Goal: Find specific fact: Find specific fact

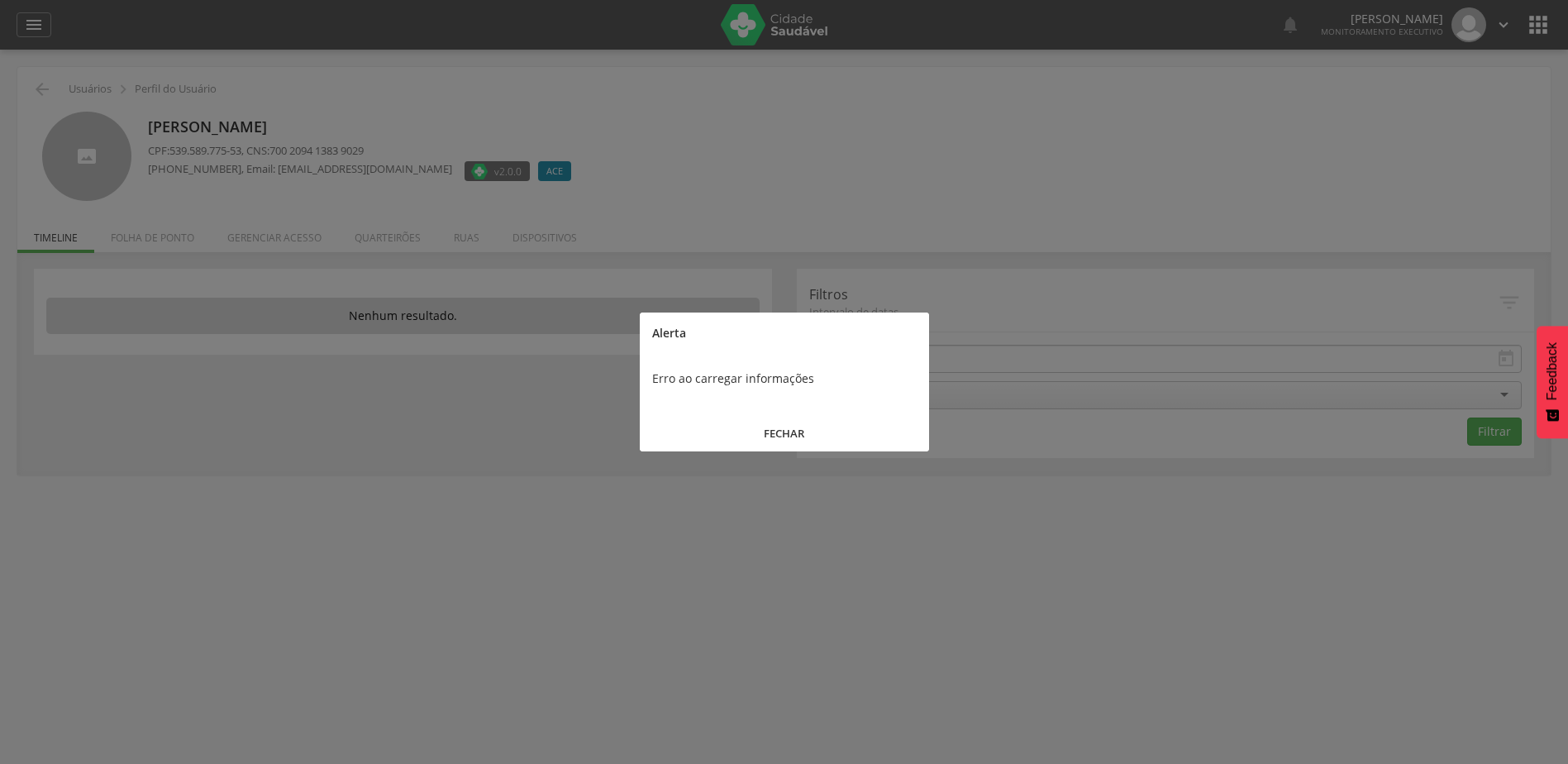
click at [789, 433] on button "FECHAR" at bounding box center [784, 433] width 289 height 36
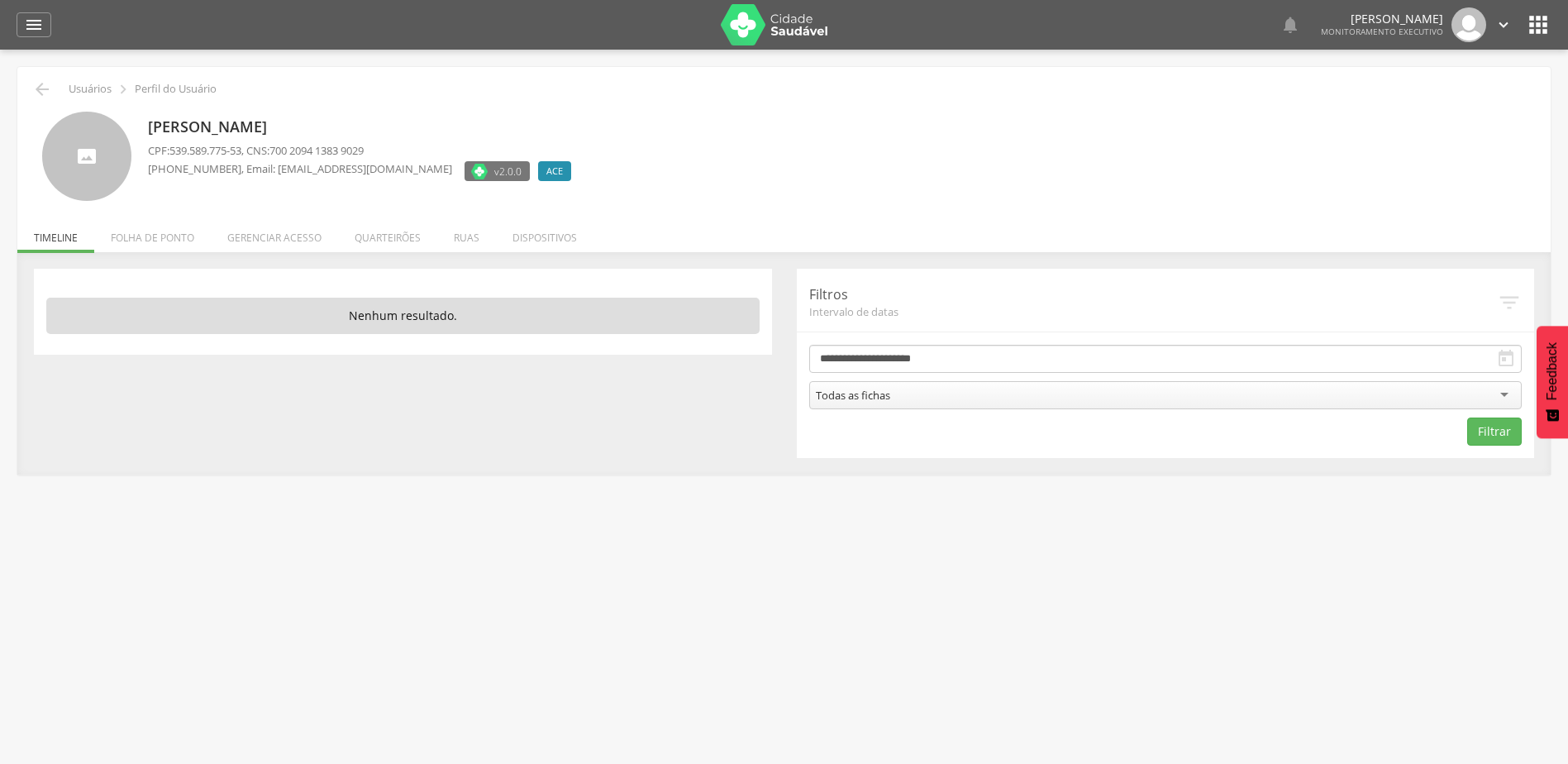
drag, startPoint x: 347, startPoint y: 129, endPoint x: 152, endPoint y: 105, distance: 196.5
click at [130, 133] on div "Edna Carvalho dos Reis CPF: 539.589.775-53 , CNS: 700 2094 1383 9029 (77) 7777-…" at bounding box center [784, 156] width 1483 height 90
copy div "Edna Carvalho dos Reis"
click at [220, 156] on span "539.589.775-53" at bounding box center [205, 150] width 72 height 15
click at [217, 153] on span "539.589.775-53" at bounding box center [205, 150] width 72 height 15
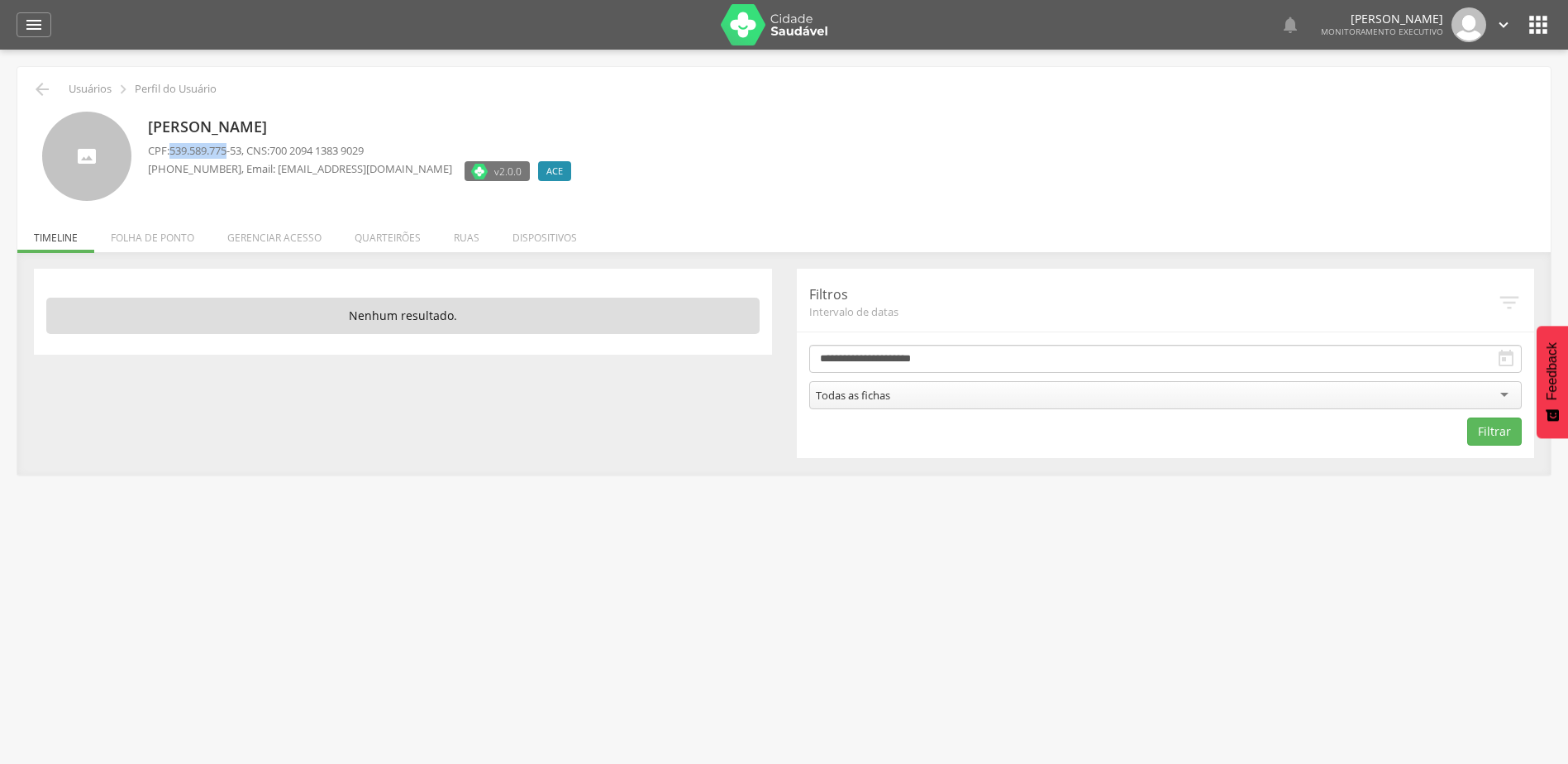
click at [217, 153] on span "539.589.775-53" at bounding box center [205, 150] width 72 height 15
drag, startPoint x: 217, startPoint y: 153, endPoint x: 173, endPoint y: 150, distance: 44.1
click at [173, 150] on p "CPF: 539.589.775-53 , CNS: 700 2094 1383 9029" at bounding box center [364, 151] width 432 height 15
copy span "539.589.775-53"
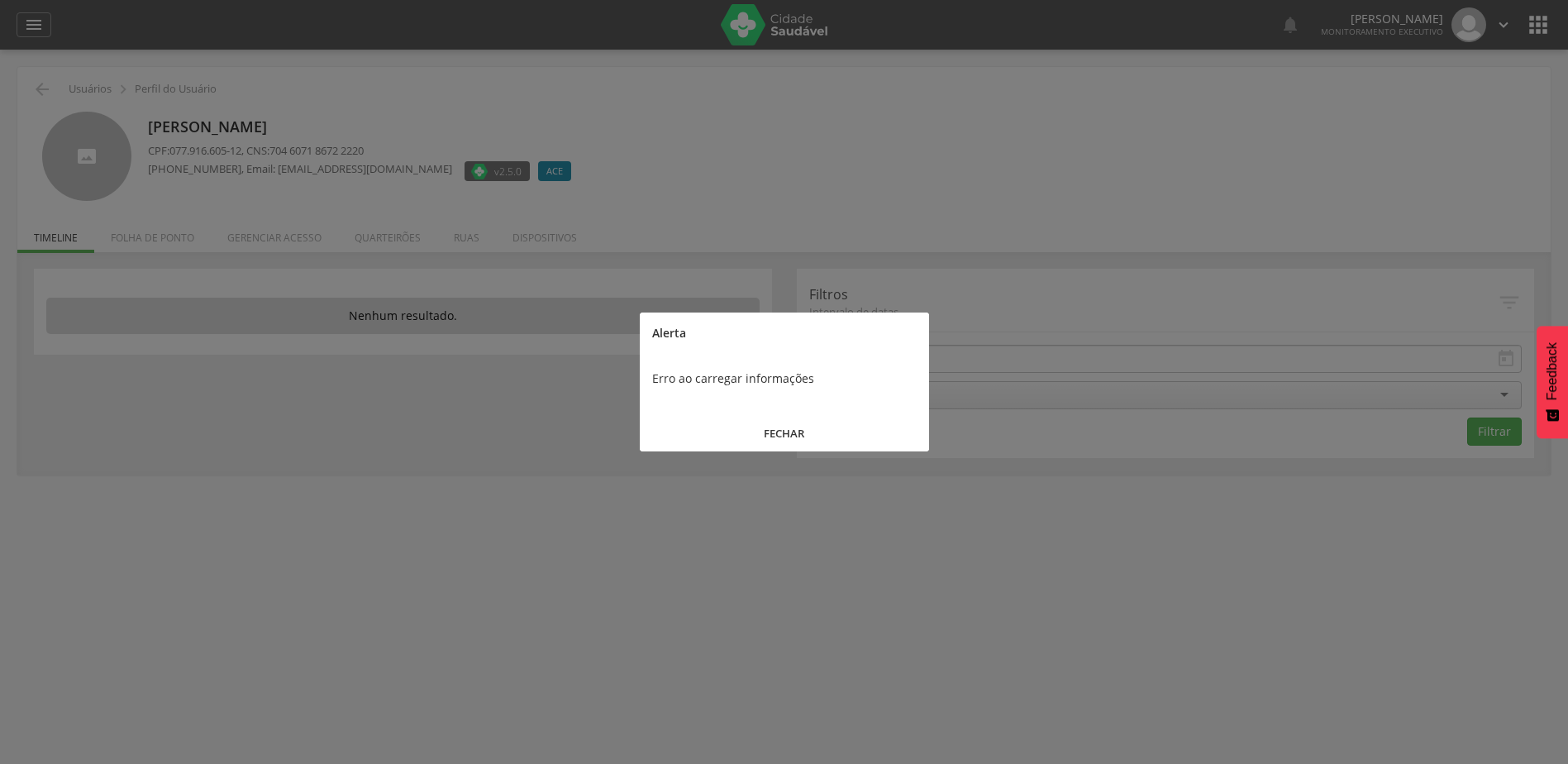
click at [754, 433] on button "FECHAR" at bounding box center [784, 433] width 289 height 36
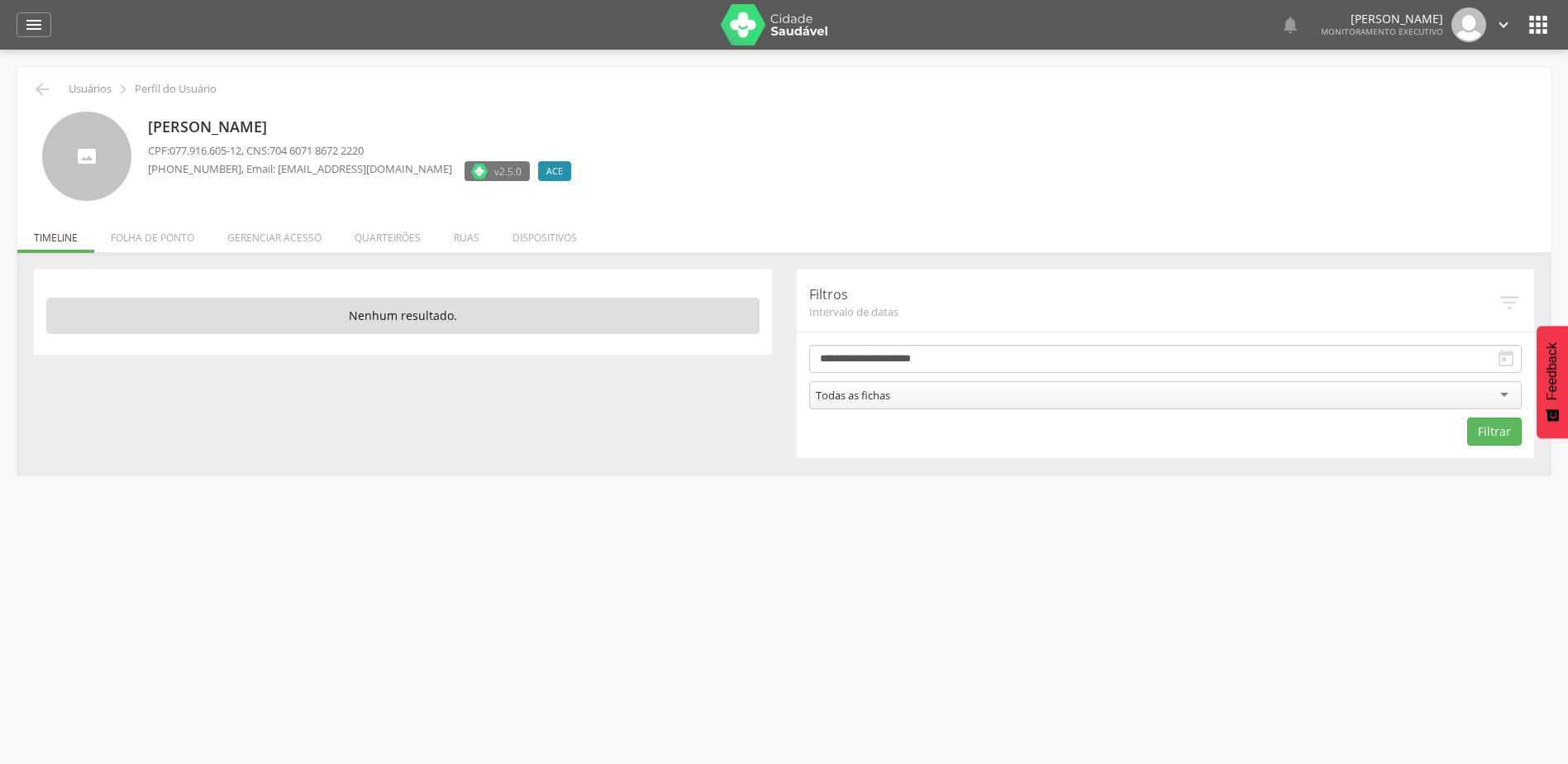
drag, startPoint x: 366, startPoint y: 115, endPoint x: 106, endPoint y: 129, distance: 260.4
click at [106, 129] on div "[PERSON_NAME] CPF: 077.916.605-12 , CNS: 704 6071 8672 2220 [PHONE_NUMBER] , Em…" at bounding box center [784, 156] width 1483 height 90
copy div "[PERSON_NAME]"
drag, startPoint x: 171, startPoint y: 146, endPoint x: 240, endPoint y: 155, distance: 69.6
click at [240, 155] on p "CPF: 077.916.605-12 , CNS: 704 6071 8672 2220" at bounding box center [364, 151] width 432 height 15
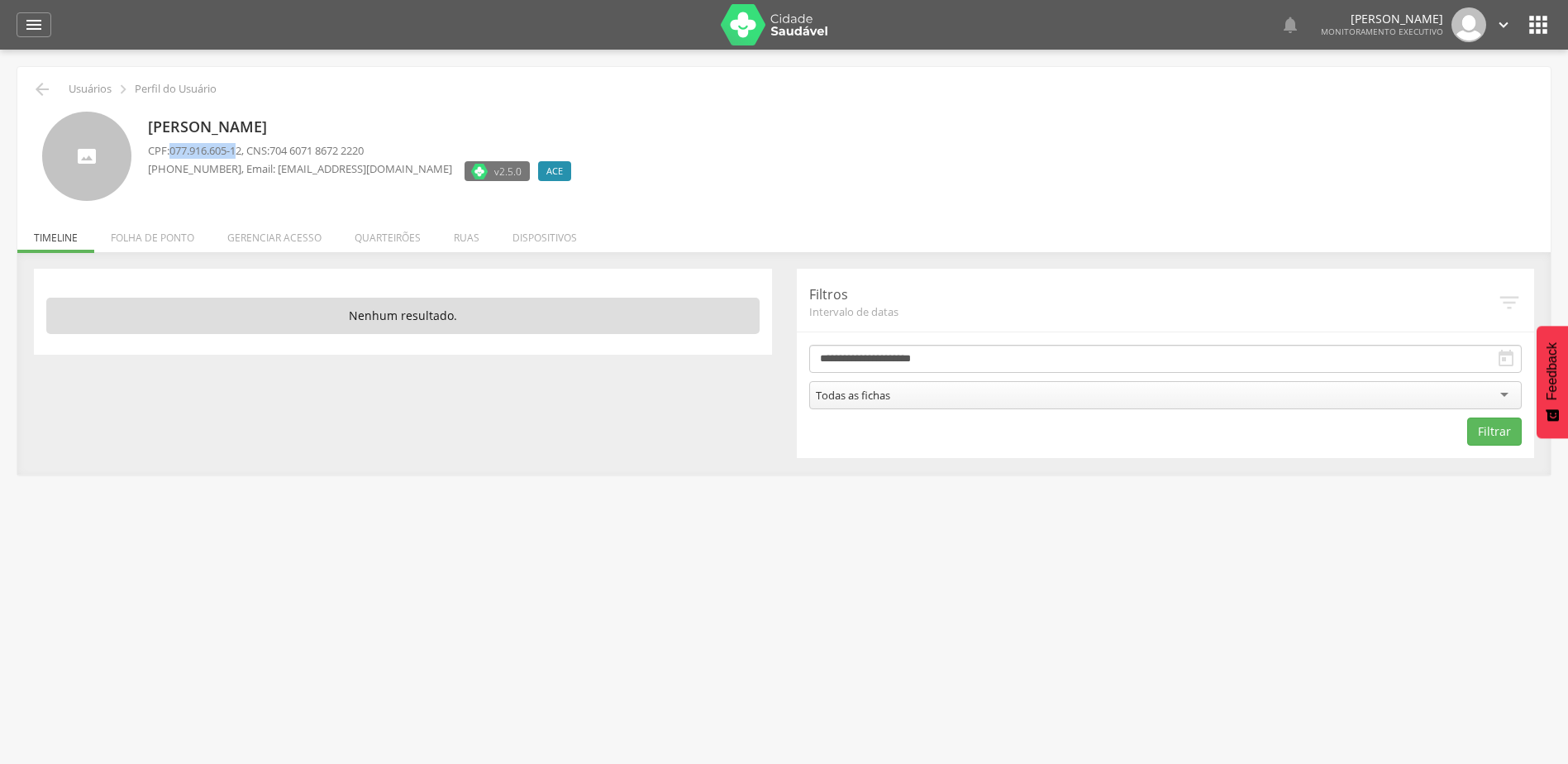
copy span "077.916.605-1"
